Goal: Task Accomplishment & Management: Manage account settings

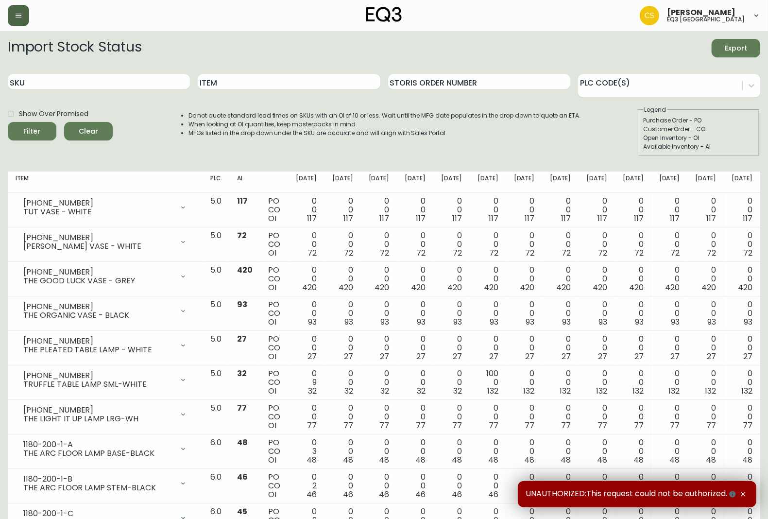
click at [16, 8] on button "button" at bounding box center [18, 15] width 21 height 21
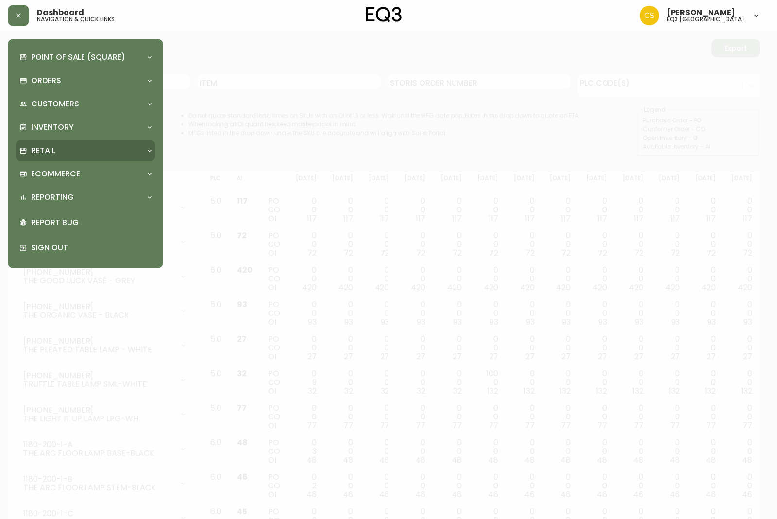
click at [68, 152] on div "Retail" at bounding box center [80, 150] width 122 height 11
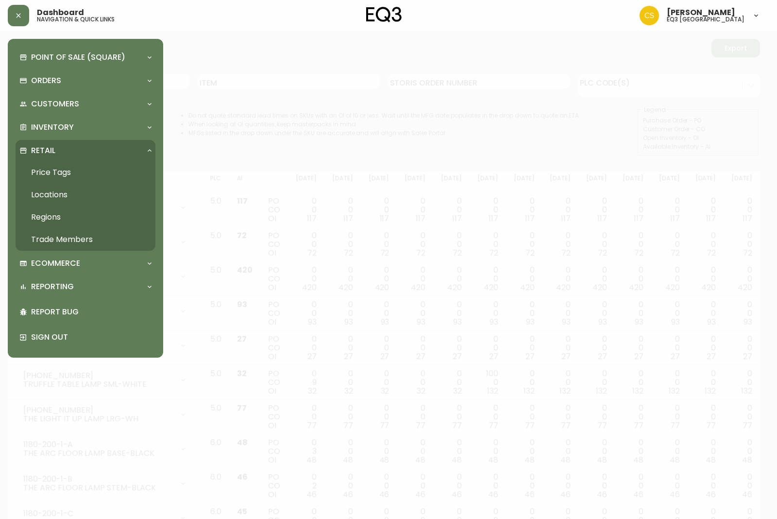
click at [67, 236] on link "Trade Members" at bounding box center [86, 239] width 140 height 22
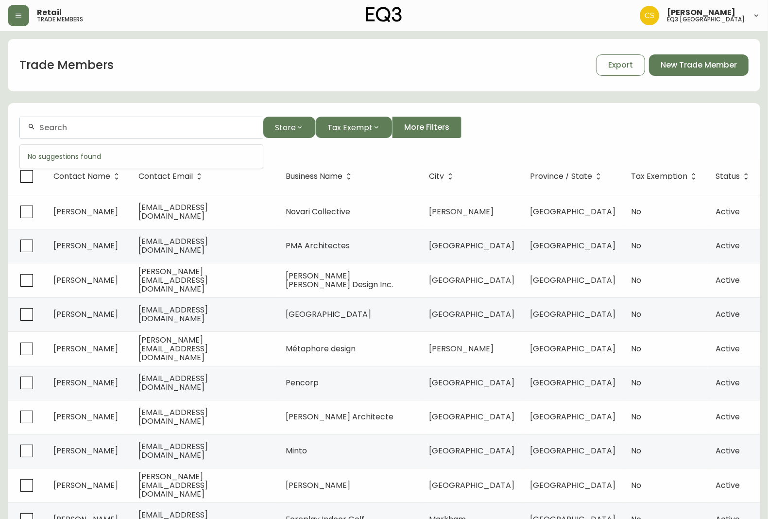
click at [121, 131] on input "text" at bounding box center [147, 127] width 216 height 9
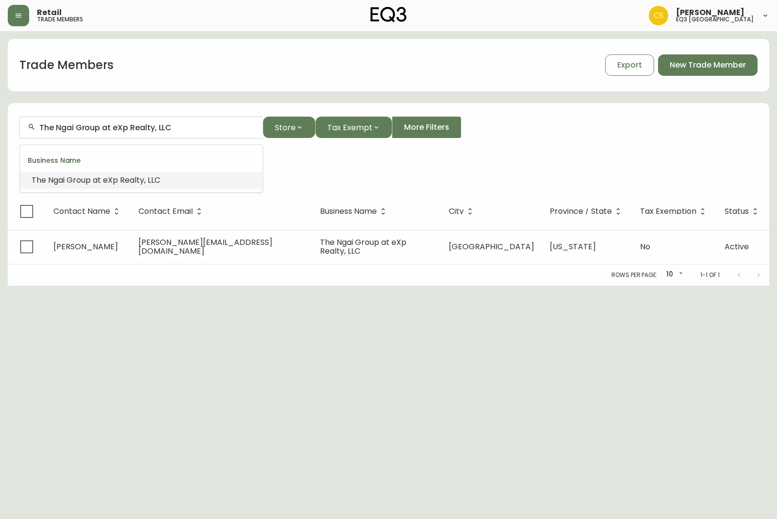
click at [110, 129] on input "The Ngai Group at eXp Realty, LLC" at bounding box center [147, 127] width 216 height 9
drag, startPoint x: 176, startPoint y: 127, endPoint x: 152, endPoint y: 129, distance: 24.4
click at [152, 129] on input "The Ngai Group at eXp Realty, LLC" at bounding box center [147, 127] width 216 height 9
click at [108, 124] on input "The Ngai Group at eXp Realty" at bounding box center [147, 127] width 216 height 9
drag, startPoint x: 112, startPoint y: 128, endPoint x: 23, endPoint y: 120, distance: 89.2
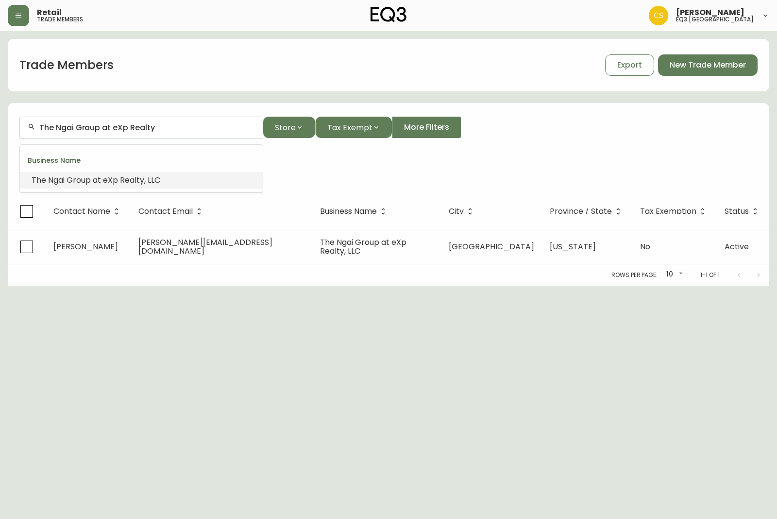
click at [23, 120] on div "The Ngai Group at eXp Realty" at bounding box center [141, 128] width 243 height 22
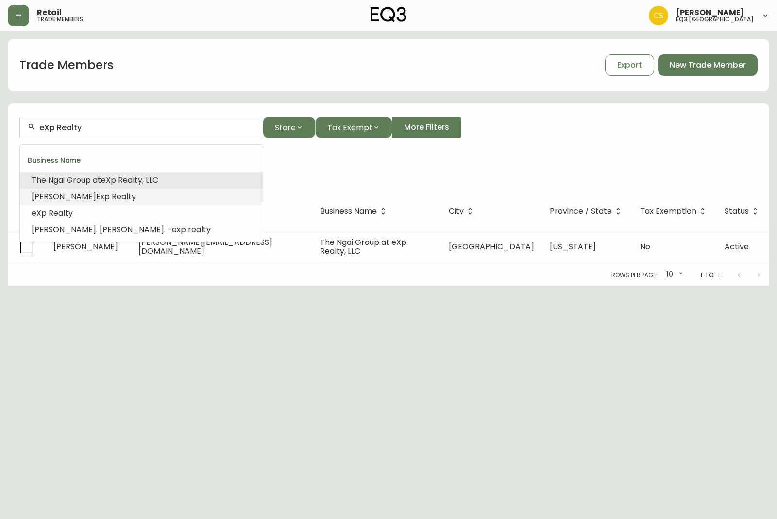
click at [166, 199] on li "[PERSON_NAME] Exp Realty" at bounding box center [141, 196] width 243 height 17
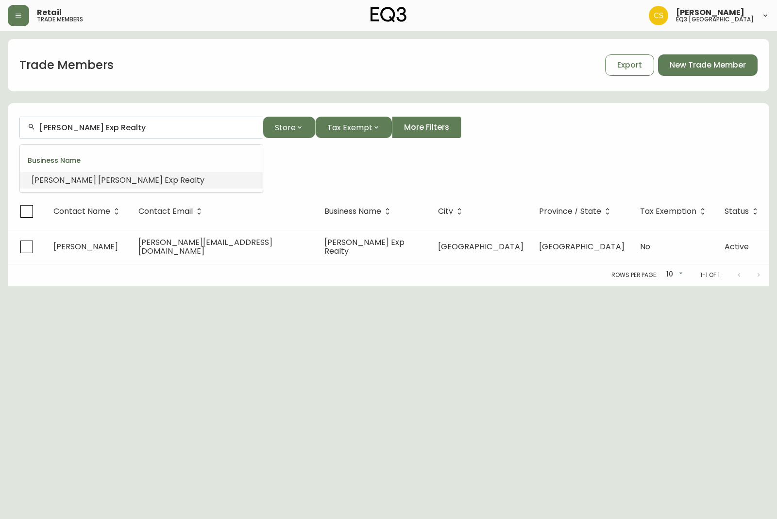
drag, startPoint x: 90, startPoint y: 127, endPoint x: 27, endPoint y: 125, distance: 62.7
click at [27, 125] on div "[PERSON_NAME] Exp Realty" at bounding box center [141, 128] width 243 height 22
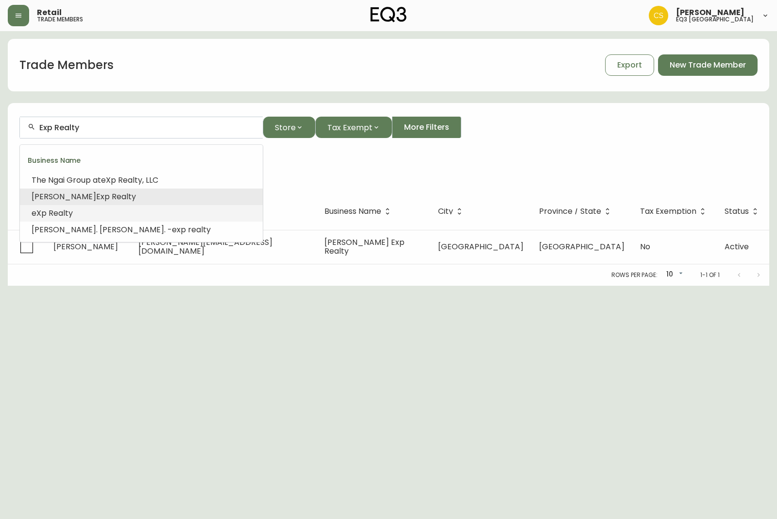
click at [103, 209] on li "eXp Realty" at bounding box center [141, 213] width 243 height 17
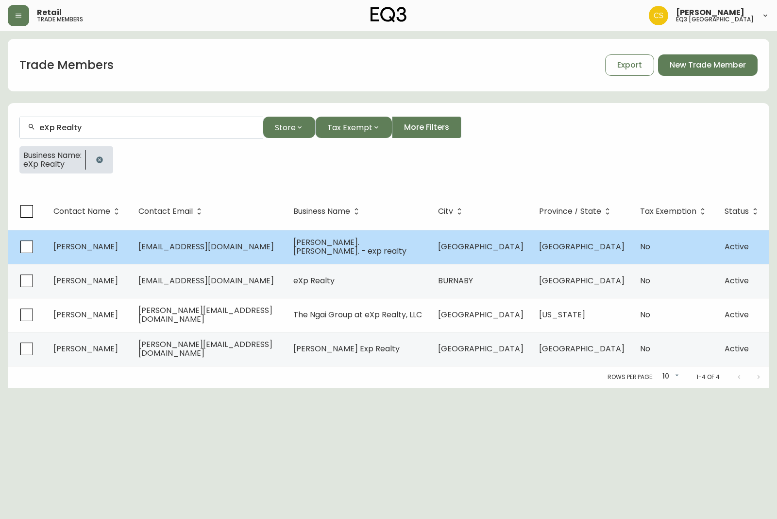
type input "eXp Realty"
click at [118, 251] on td "[PERSON_NAME]" at bounding box center [88, 247] width 85 height 34
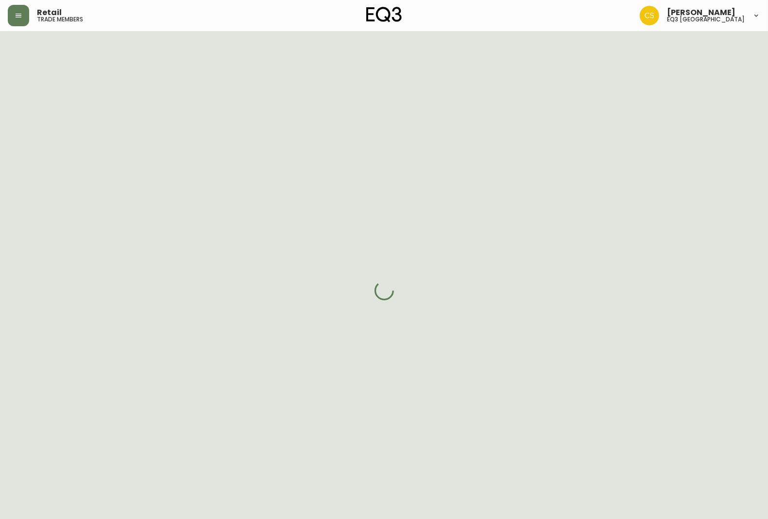
select select "AB"
select select "CA"
select select "CA_EN"
select select "Other"
select select "Real Estate Agent"
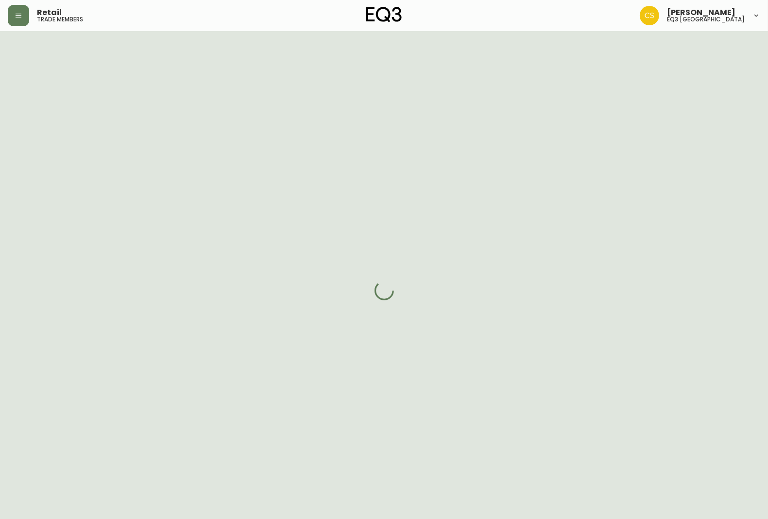
select select "cjw10z96m00006gs08l3o91tv"
select select "false"
